Goal: Task Accomplishment & Management: Use online tool/utility

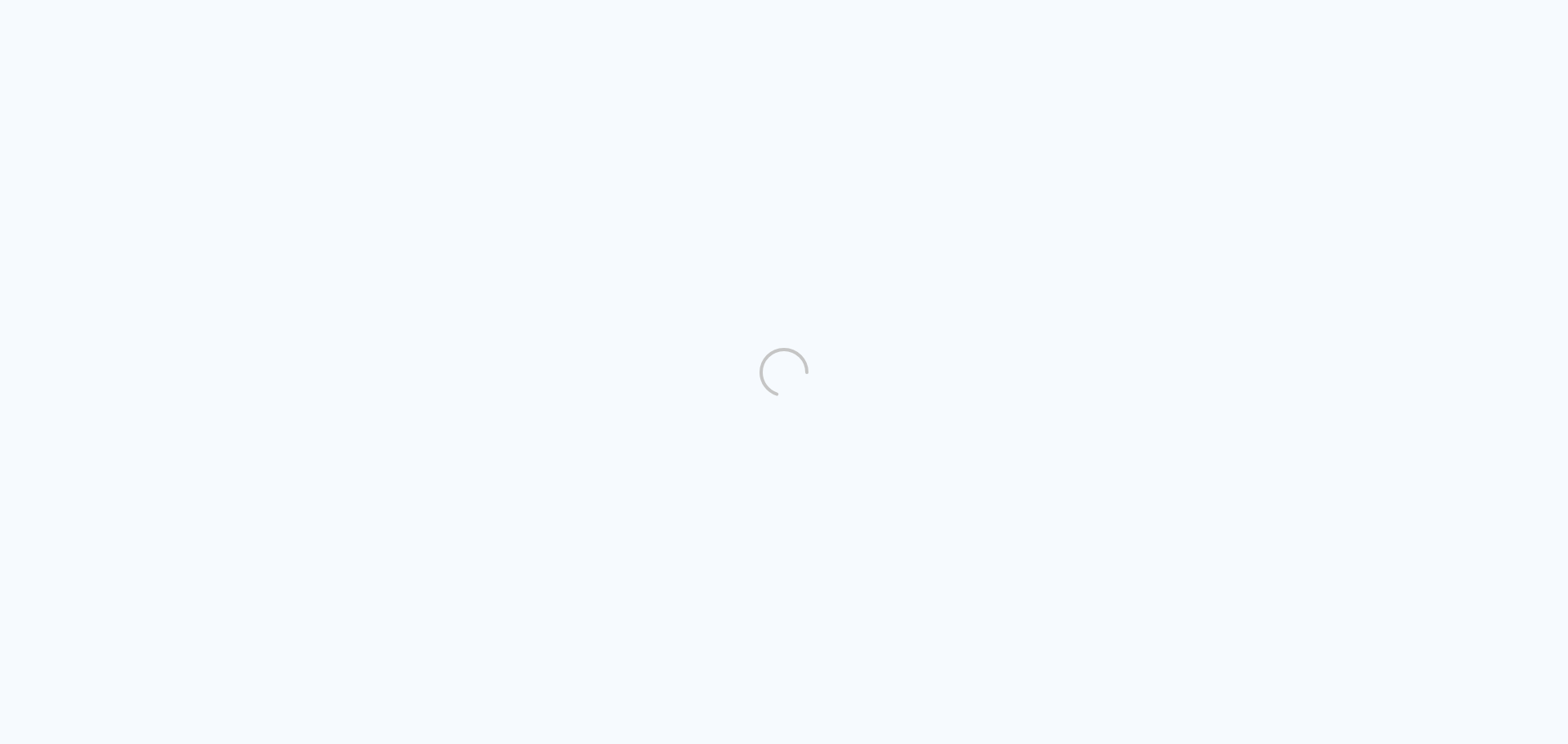
click at [1225, 180] on quentale-app at bounding box center [784, 372] width 1568 height 744
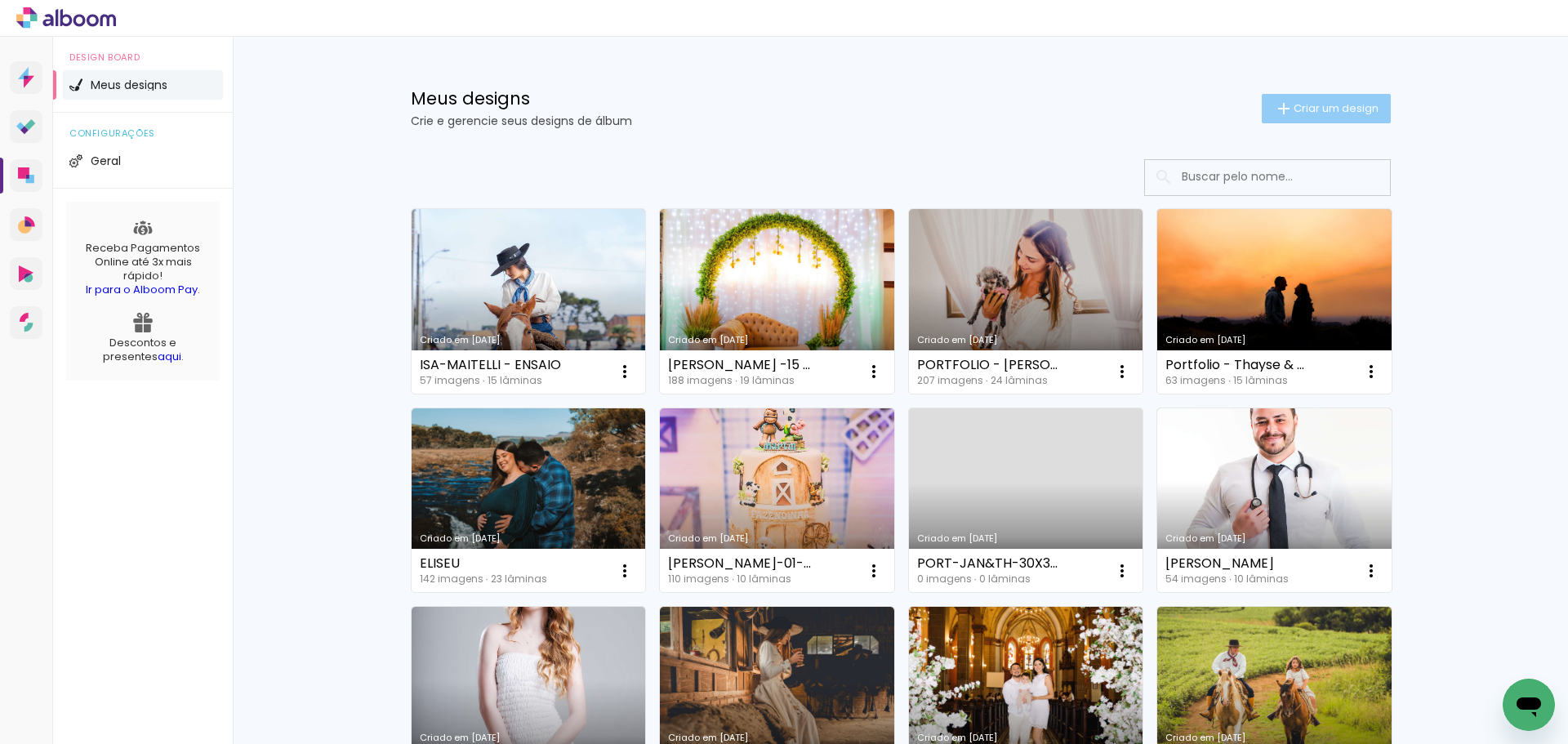
click at [1316, 107] on span "Criar um design" at bounding box center [1336, 108] width 85 height 10
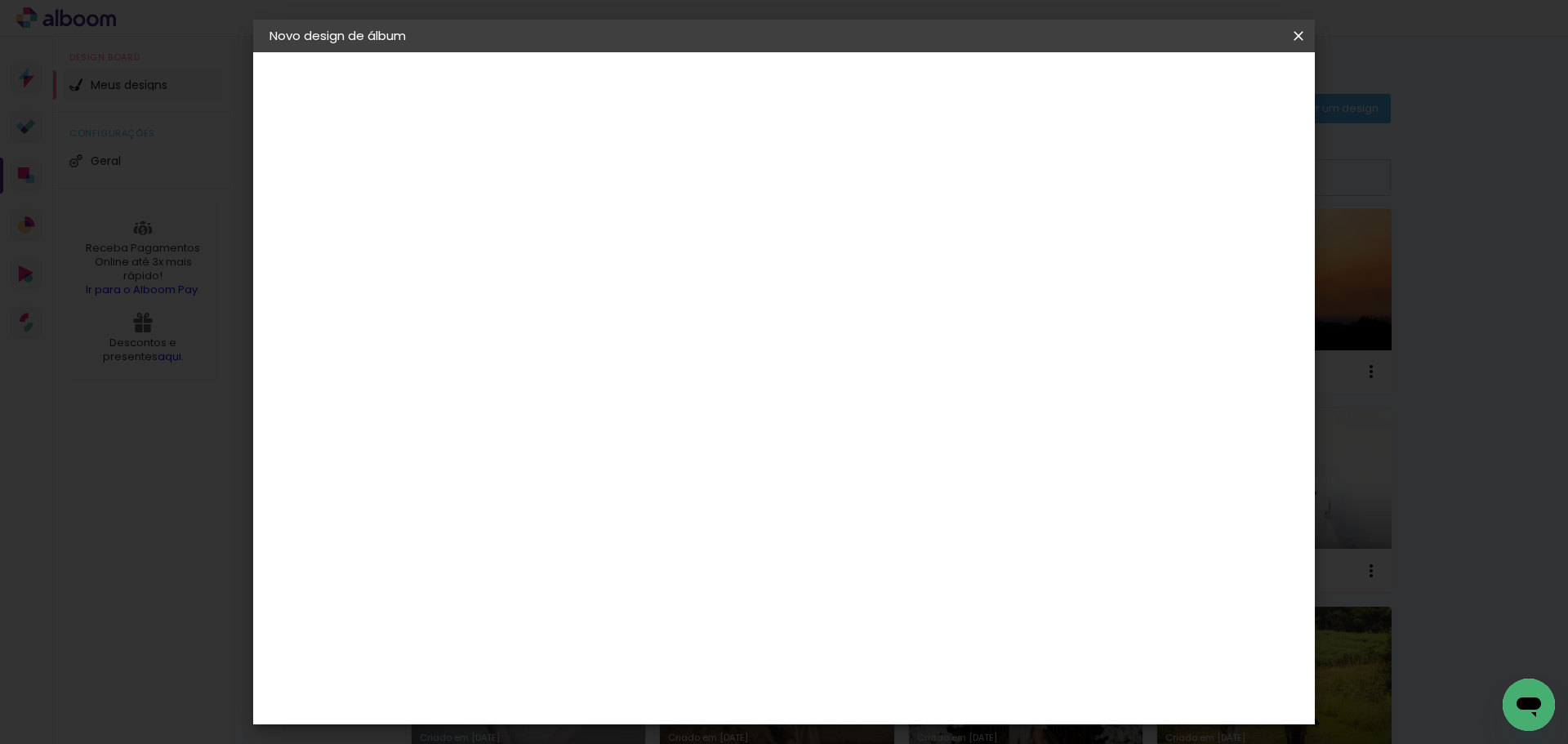
click at [537, 229] on input at bounding box center [537, 220] width 0 height 26
type input "SOFI BAMPI 15"
type paper-input "SOFI BAMPI 15"
click at [0, 0] on slot "Avançar" at bounding box center [0, 0] width 0 height 0
